Goal: Transaction & Acquisition: Book appointment/travel/reservation

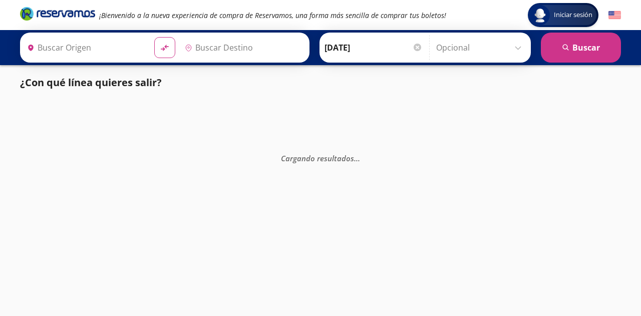
type input "[GEOGRAPHIC_DATA], [GEOGRAPHIC_DATA]"
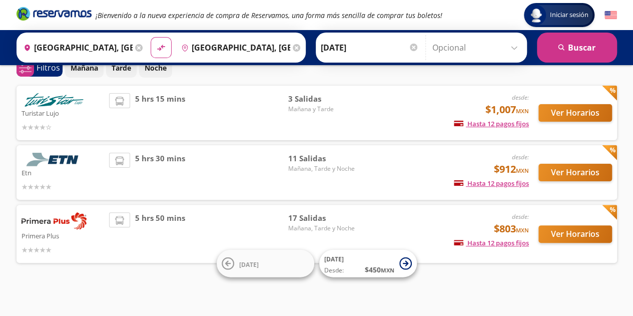
scroll to position [53, 0]
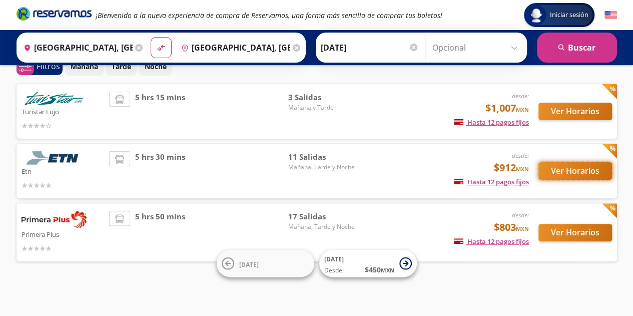
click at [559, 169] on button "Ver Horarios" at bounding box center [576, 171] width 74 height 18
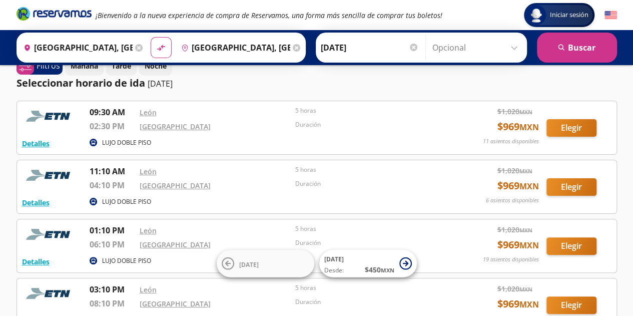
scroll to position [17, 0]
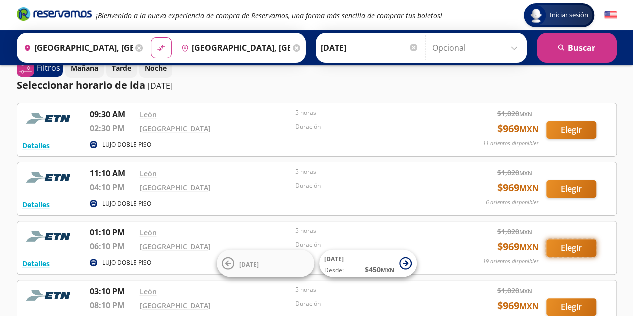
click at [558, 247] on button "Elegir" at bounding box center [572, 248] width 50 height 18
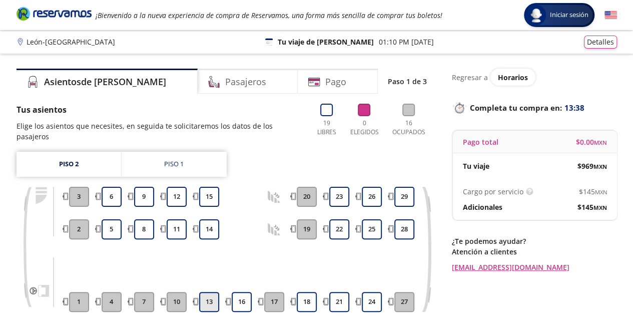
click at [215, 292] on button "13" at bounding box center [209, 302] width 20 height 20
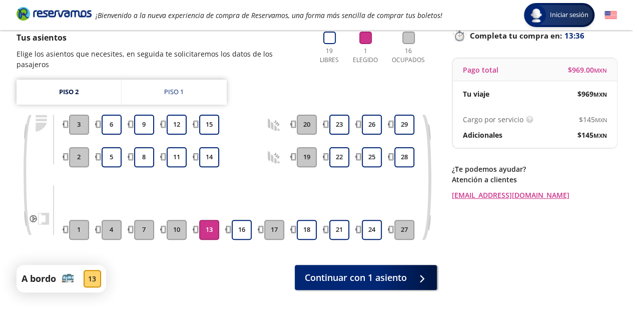
scroll to position [103, 0]
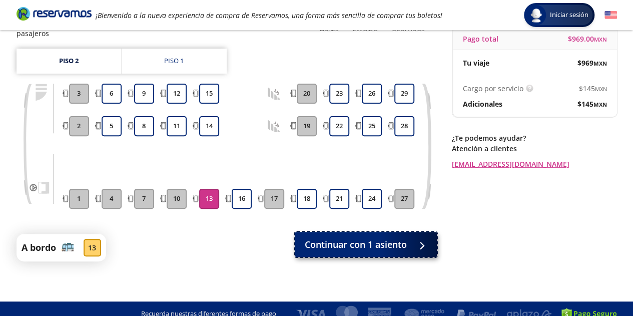
click at [360, 238] on span "Continuar con 1 asiento" at bounding box center [356, 245] width 102 height 14
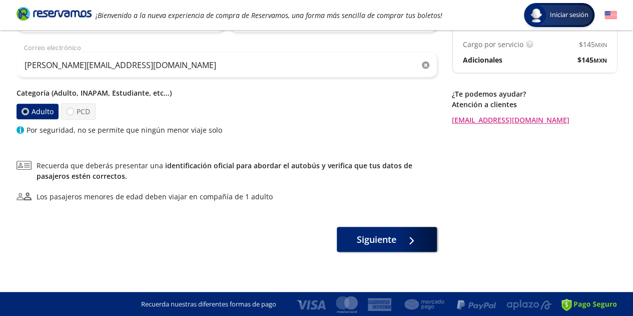
scroll to position [148, 0]
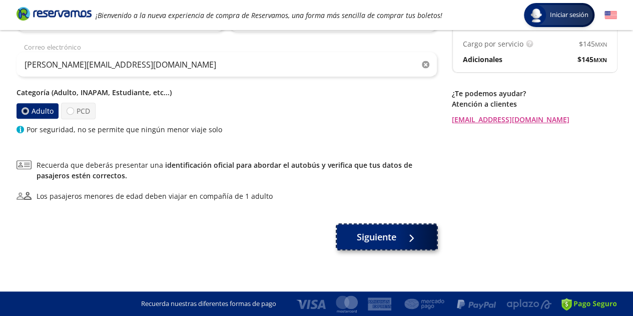
click at [403, 240] on div at bounding box center [408, 237] width 15 height 13
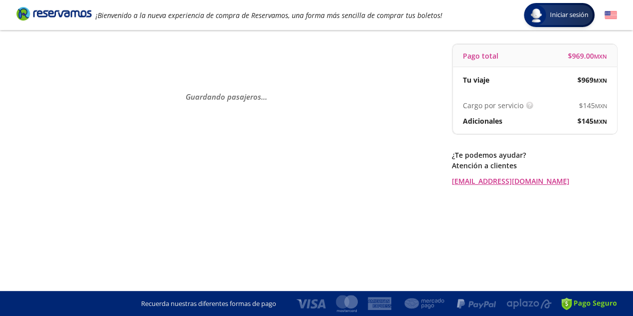
scroll to position [0, 0]
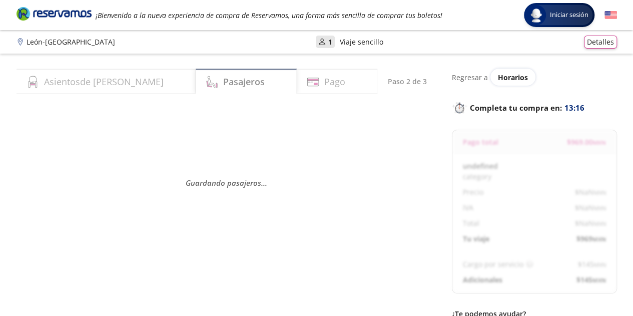
select select "ES"
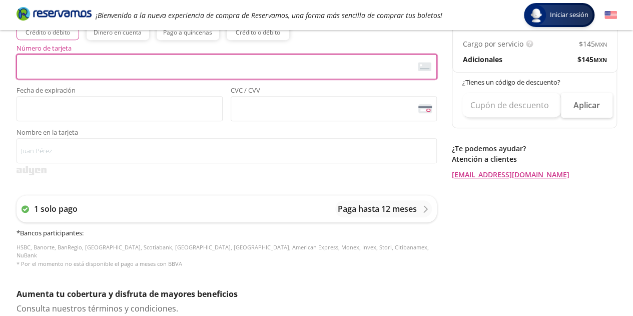
scroll to position [274, 0]
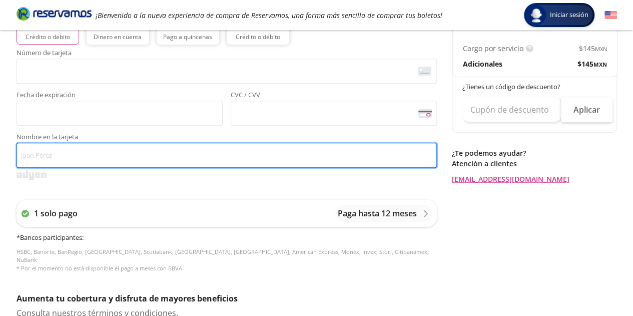
type input "[PERSON_NAME]"
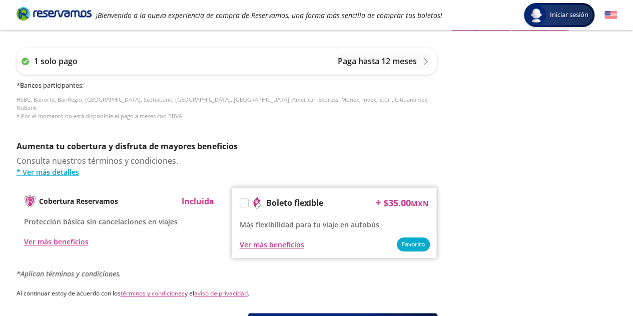
scroll to position [505, 0]
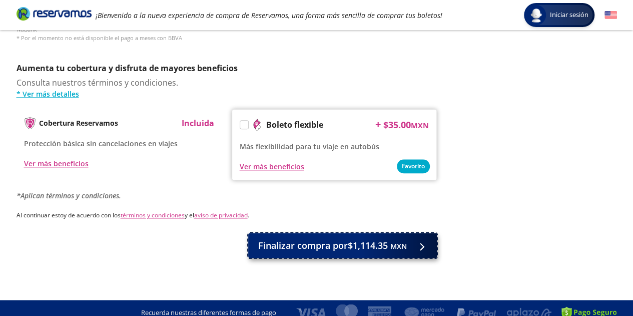
click at [396, 244] on button "Finalizar compra por $1,114.35 MXN" at bounding box center [342, 245] width 189 height 25
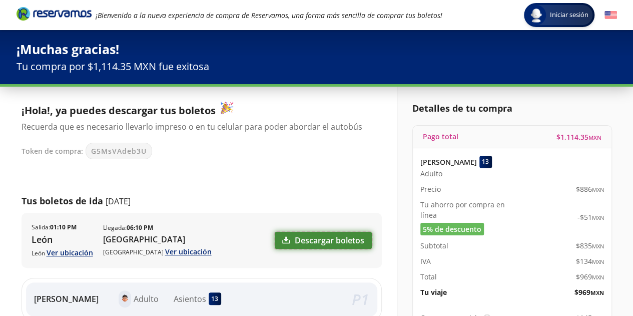
click at [304, 236] on link "Descargar boletos" at bounding box center [323, 240] width 97 height 17
